Goal: Navigation & Orientation: Find specific page/section

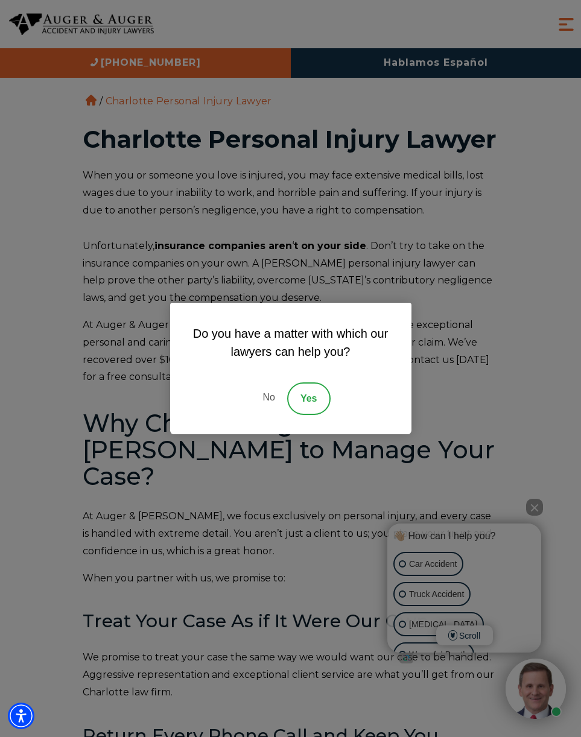
click at [261, 406] on link "No" at bounding box center [268, 398] width 36 height 33
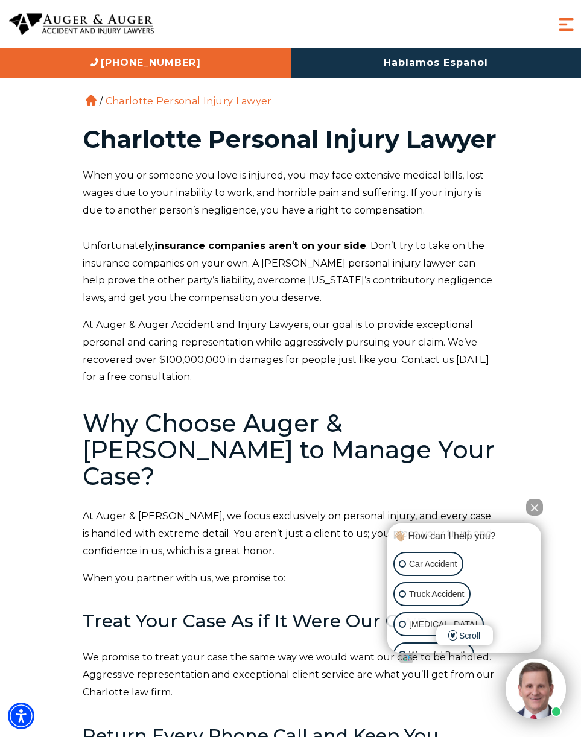
click at [563, 24] on span "Menu" at bounding box center [566, 24] width 21 height 21
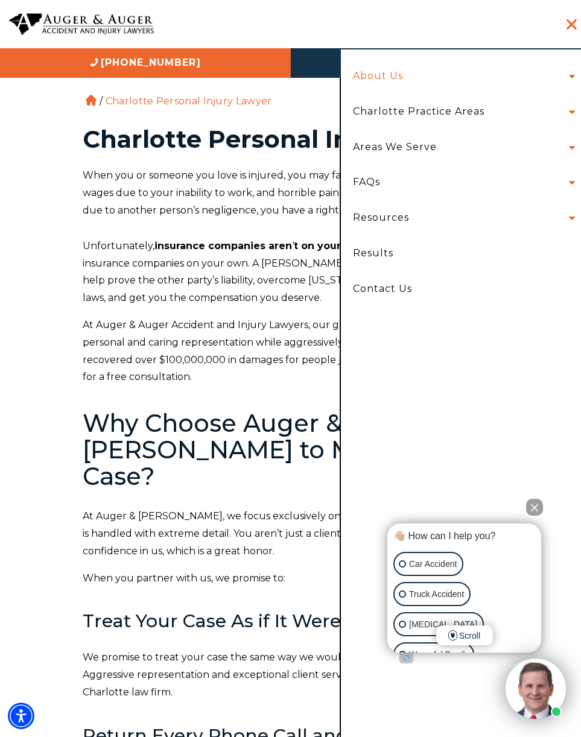
click at [392, 77] on link "About Us" at bounding box center [378, 77] width 68 height 36
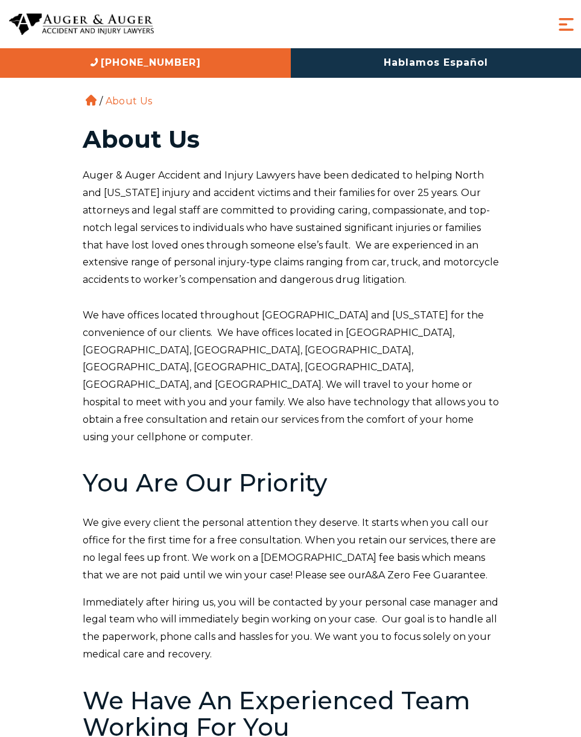
click at [565, 25] on span "Menu" at bounding box center [566, 24] width 21 height 21
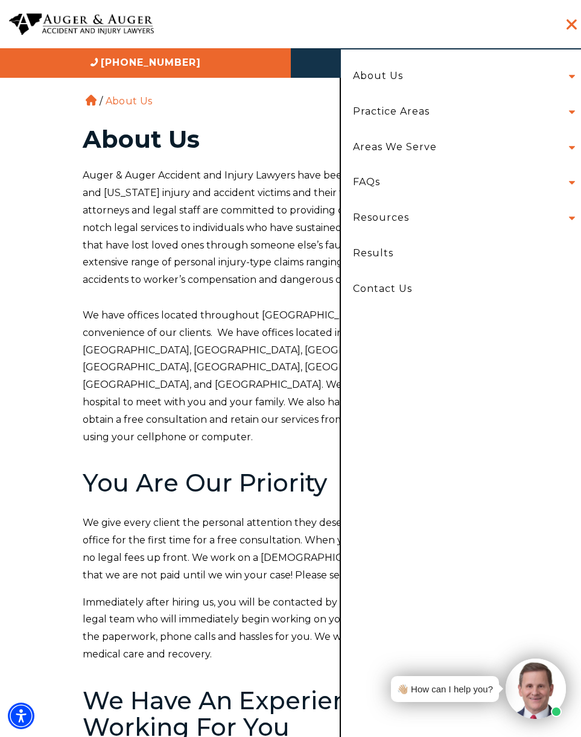
click at [574, 77] on li "About Us Attorneys Herbert Auger Arlene Auger Hunter Gillespie Madison McLawhor…" at bounding box center [461, 77] width 234 height 36
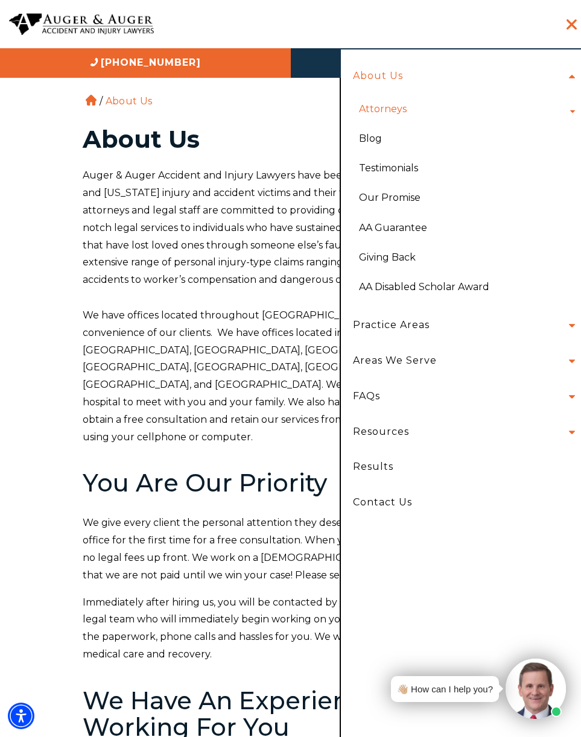
click at [392, 110] on link "Attorneys" at bounding box center [383, 109] width 66 height 30
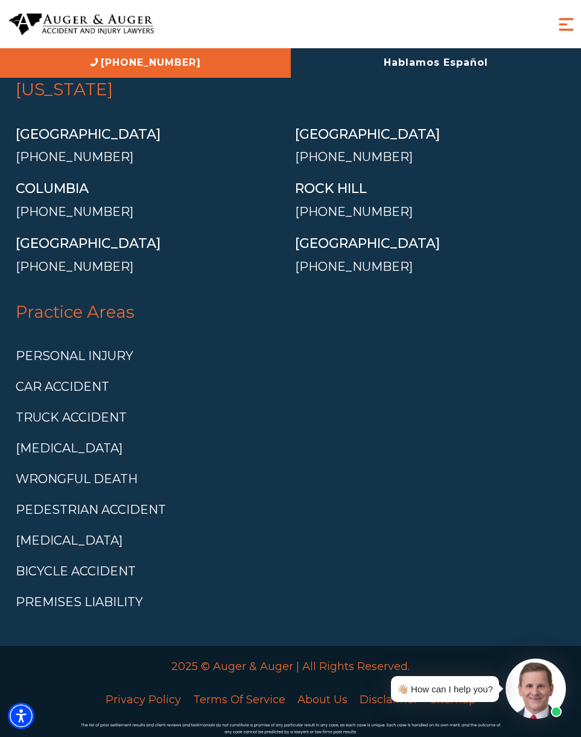
scroll to position [5912, 0]
